Goal: Information Seeking & Learning: Find specific fact

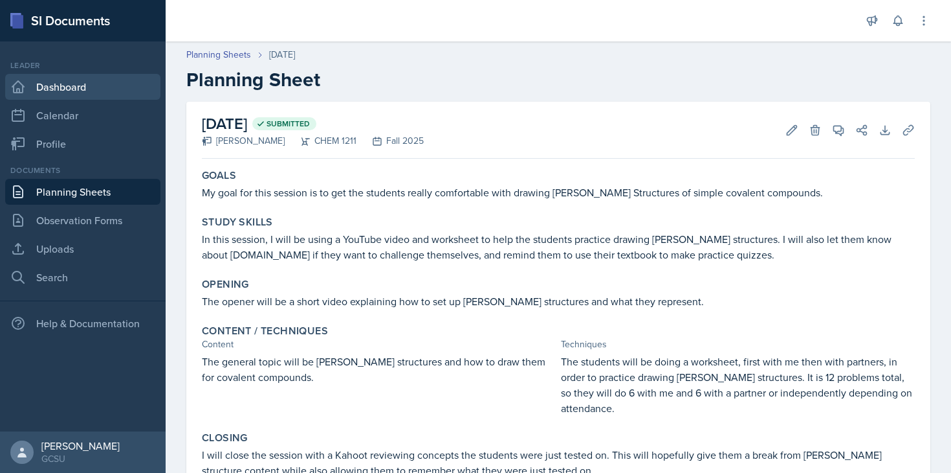
click at [115, 77] on link "Dashboard" at bounding box center [82, 87] width 155 height 26
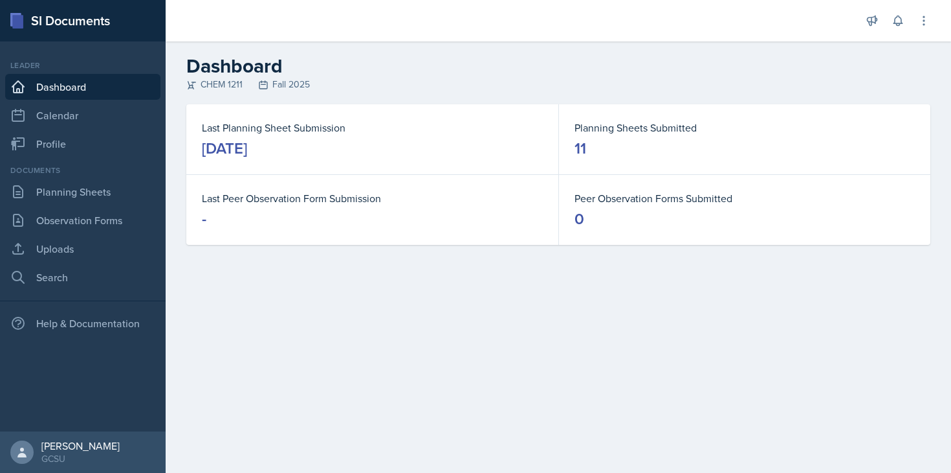
click at [100, 290] on nav "Leader Dashboard Calendar Profile Documents Planning Sheets Observation Forms U…" at bounding box center [83, 236] width 166 height 390
click at [104, 278] on link "Search" at bounding box center [82, 277] width 155 height 26
select select "all"
select select "1"
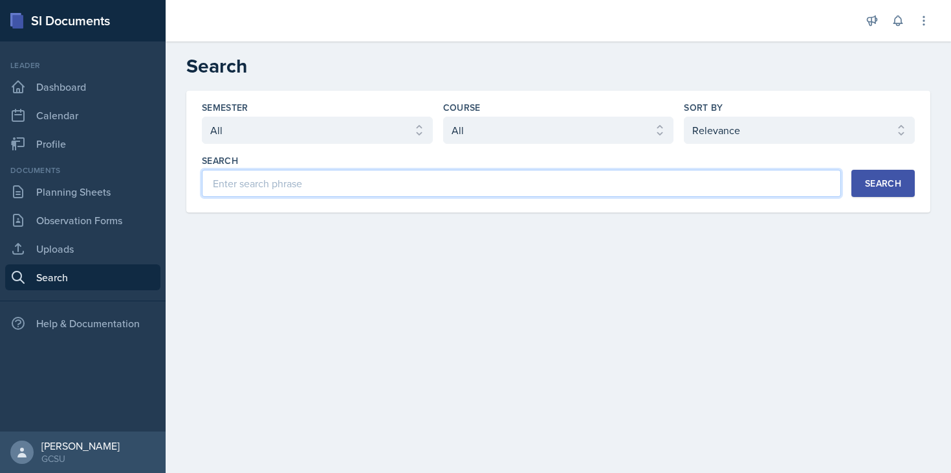
click at [536, 193] on input at bounding box center [521, 183] width 639 height 27
type input "VSPER"
click at [901, 179] on div "Search" at bounding box center [883, 183] width 36 height 10
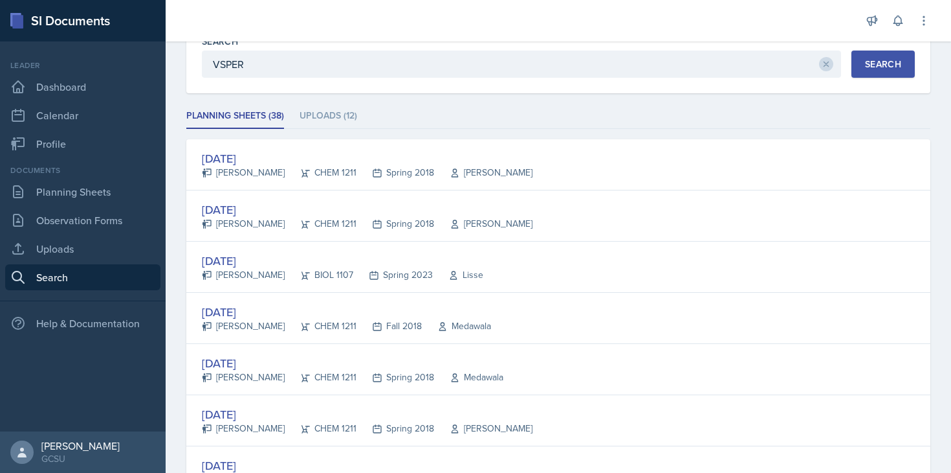
scroll to position [121, 0]
click at [345, 112] on li "Uploads (12)" at bounding box center [329, 114] width 58 height 25
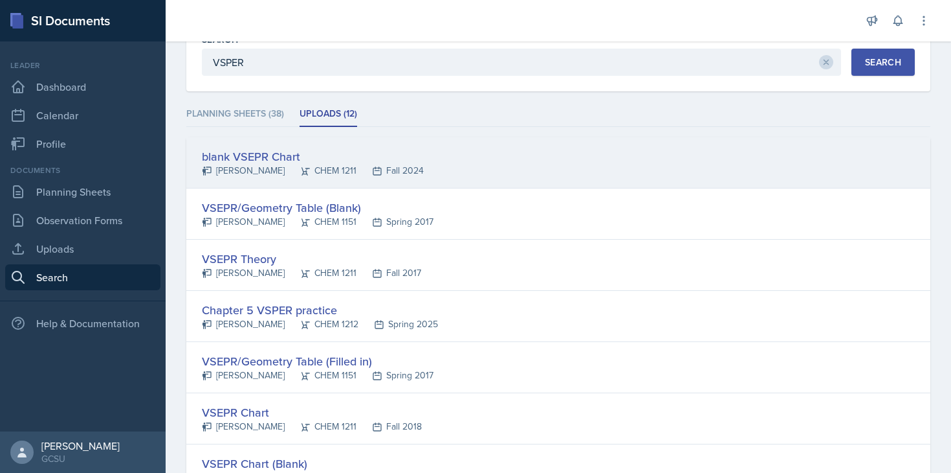
click at [530, 152] on div "blank VSEPR Chart [PERSON_NAME] CHEM 1211 Fall 2024" at bounding box center [558, 162] width 744 height 51
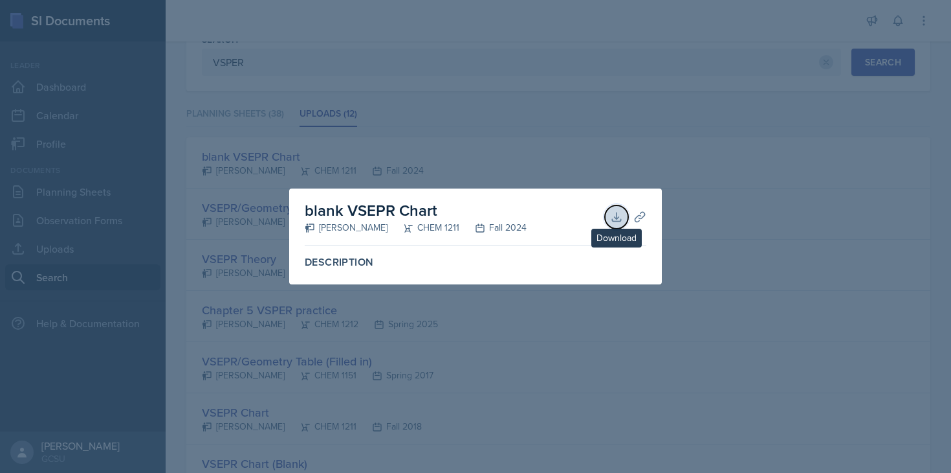
click at [614, 221] on icon at bounding box center [616, 216] width 13 height 13
click at [540, 127] on div at bounding box center [475, 236] width 951 height 473
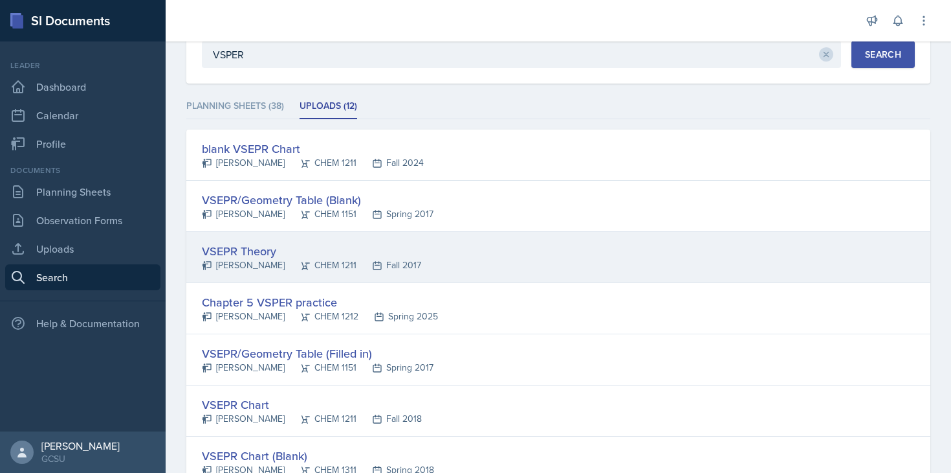
scroll to position [135, 0]
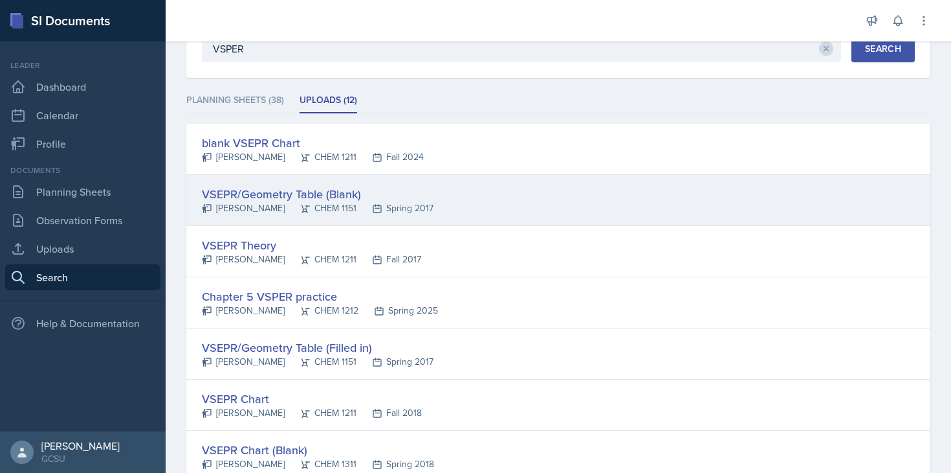
click at [305, 199] on div "VSEPR/Geometry Table (Blank)" at bounding box center [318, 193] width 232 height 17
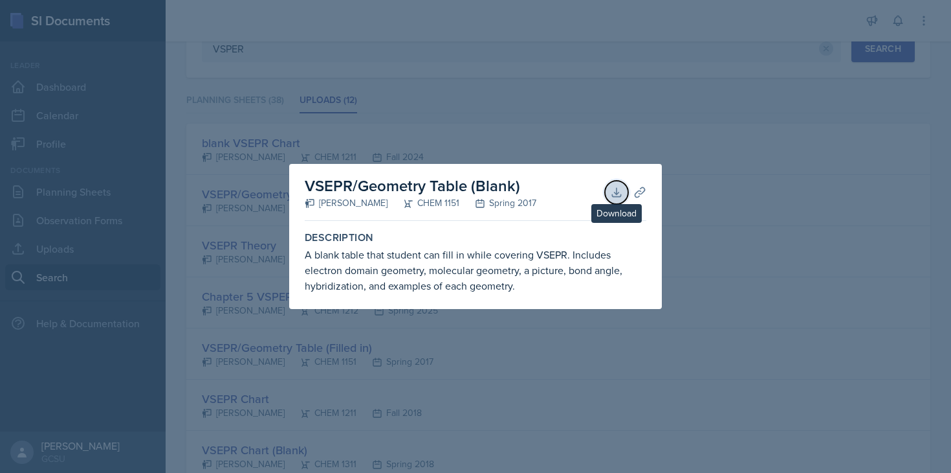
click at [614, 194] on icon at bounding box center [616, 192] width 13 height 13
click at [553, 118] on div at bounding box center [475, 236] width 951 height 473
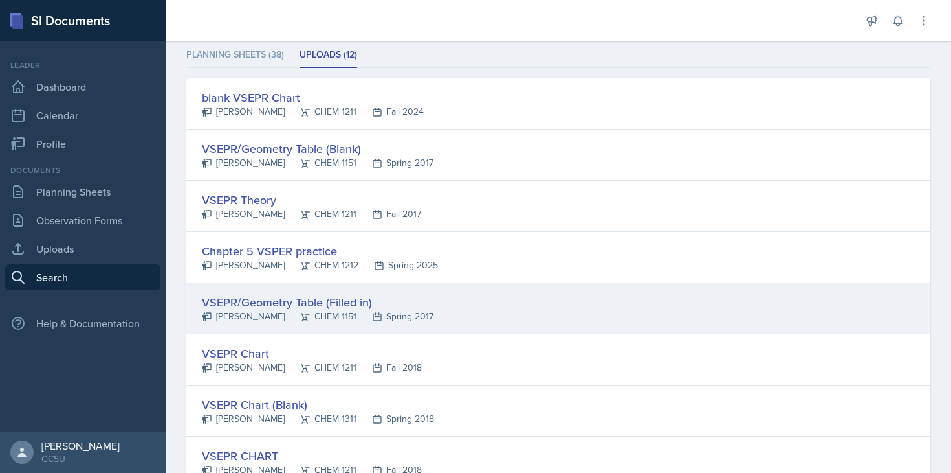
scroll to position [182, 0]
click at [323, 299] on div "VSEPR/Geometry Table (Filled in)" at bounding box center [318, 299] width 232 height 17
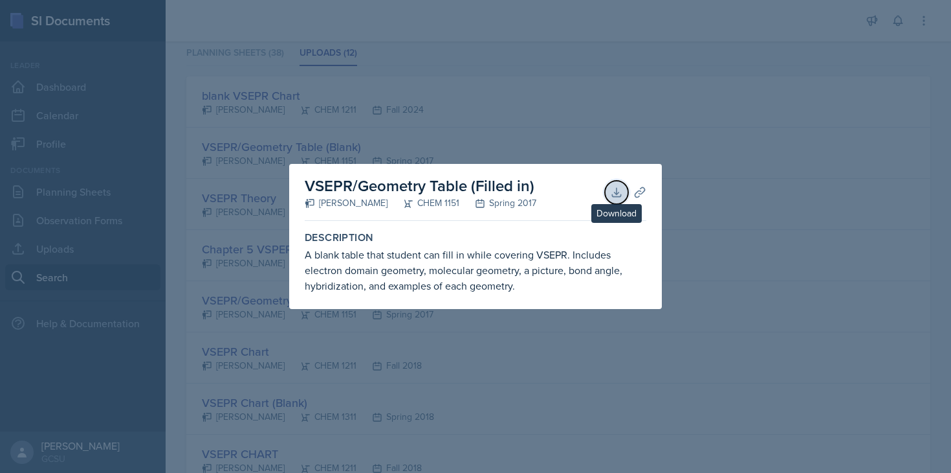
click at [615, 197] on icon at bounding box center [616, 192] width 13 height 13
click at [570, 14] on div at bounding box center [475, 236] width 951 height 473
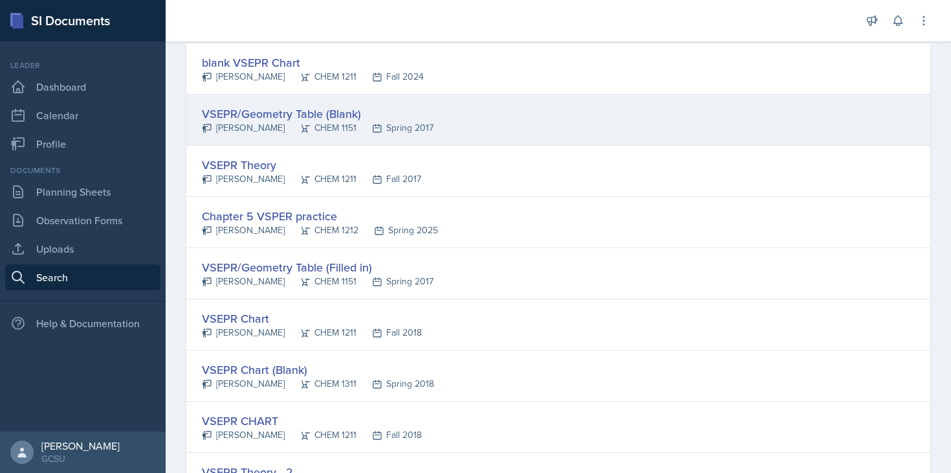
scroll to position [26, 0]
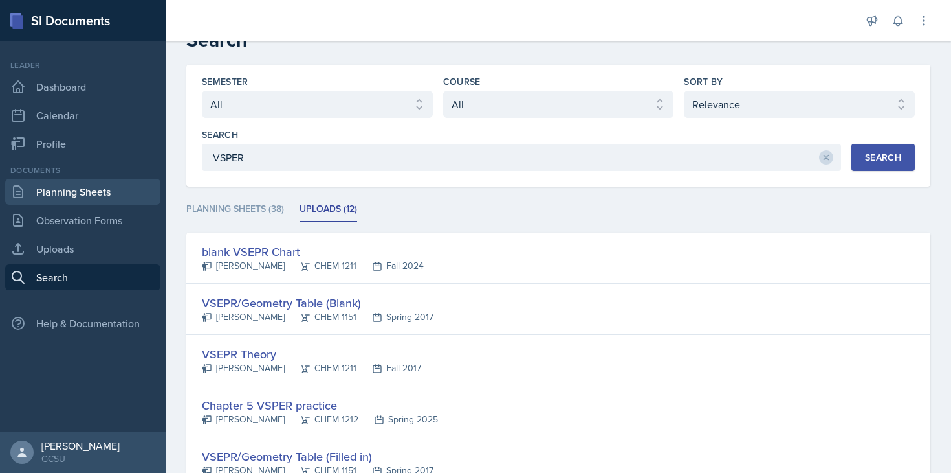
click at [124, 188] on link "Planning Sheets" at bounding box center [82, 192] width 155 height 26
